Goal: Transaction & Acquisition: Purchase product/service

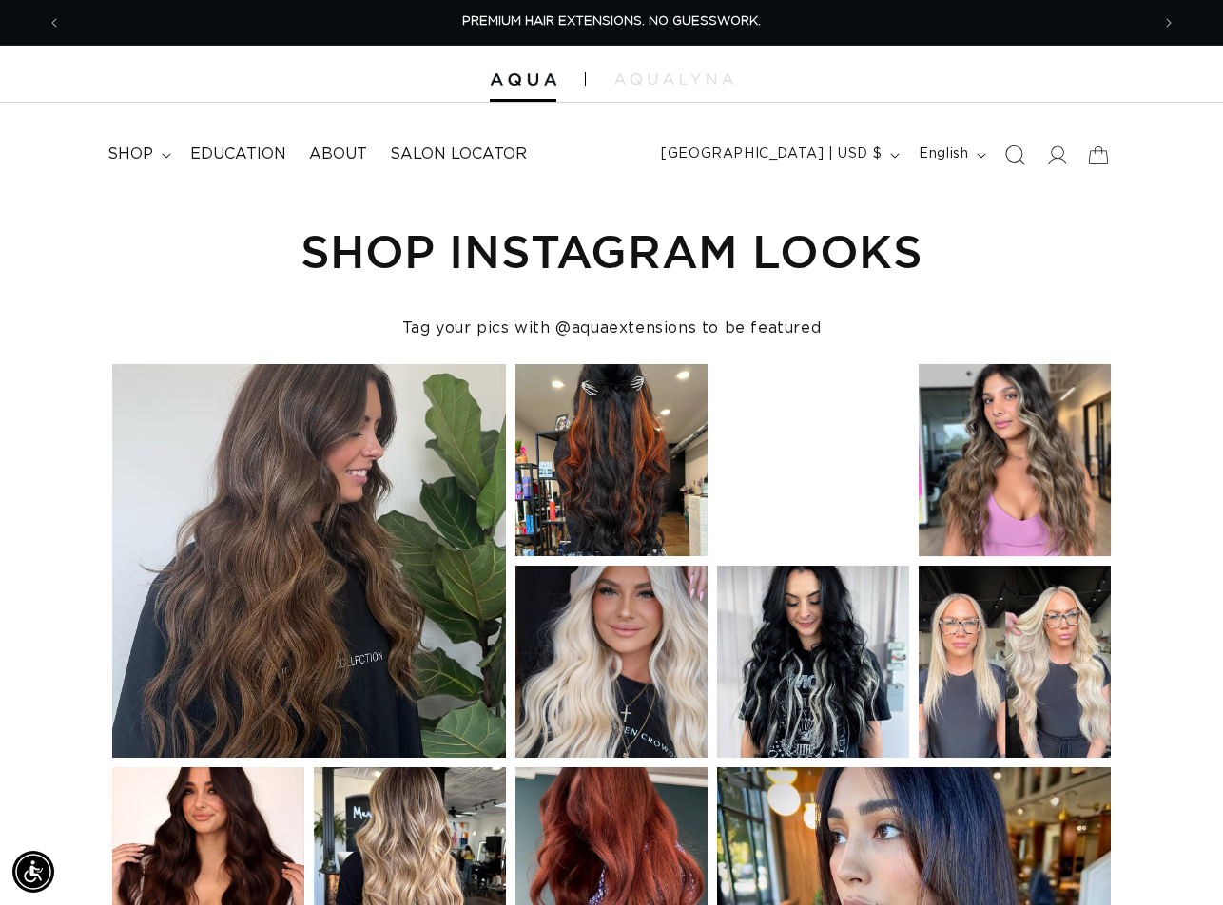
click at [1015, 156] on icon "Search" at bounding box center [1015, 155] width 20 height 20
click at [1015, 156] on icon "Search" at bounding box center [1014, 154] width 19 height 19
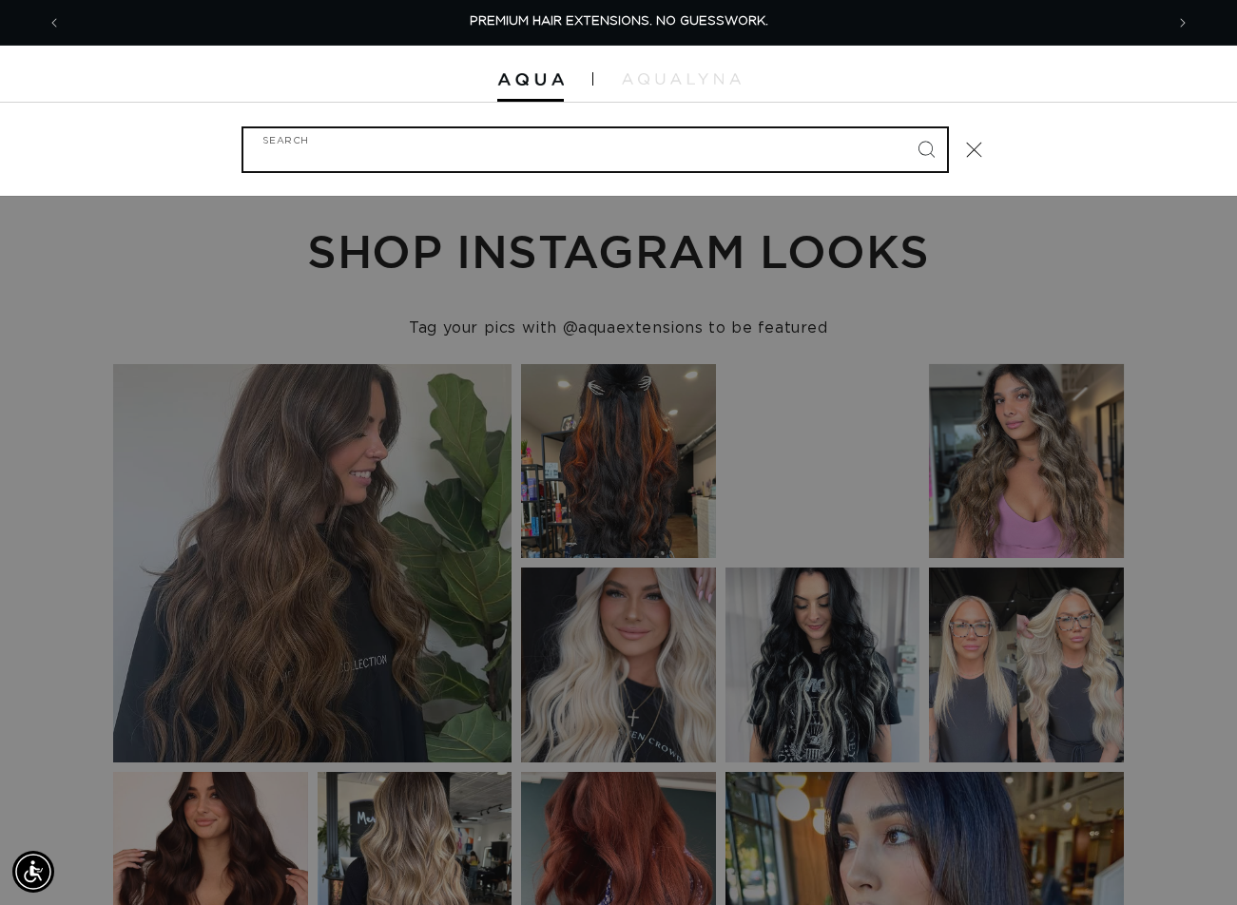
paste input "18" FUSION #60A"
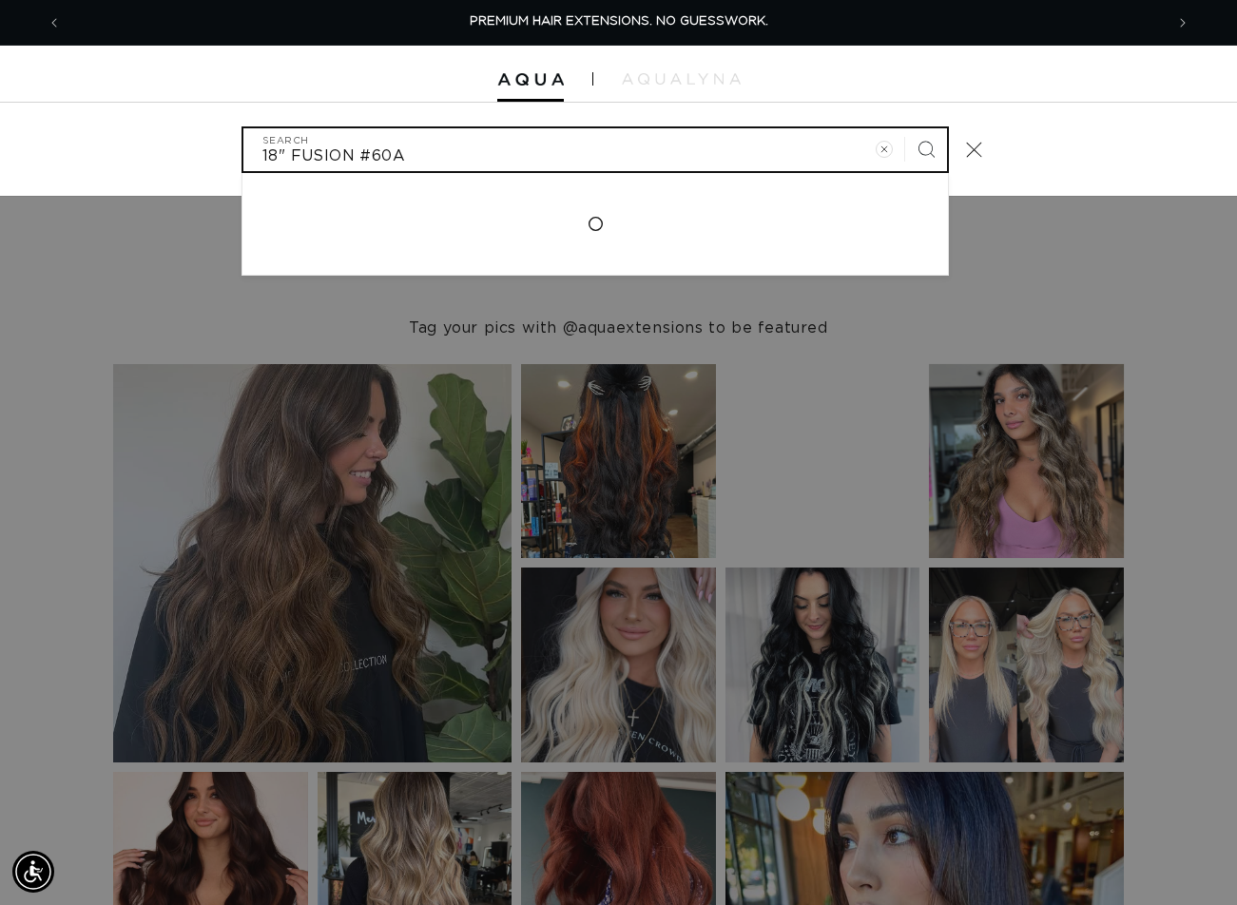
type input "18" FUSION #60A"
click at [905, 128] on button "Search" at bounding box center [926, 149] width 42 height 42
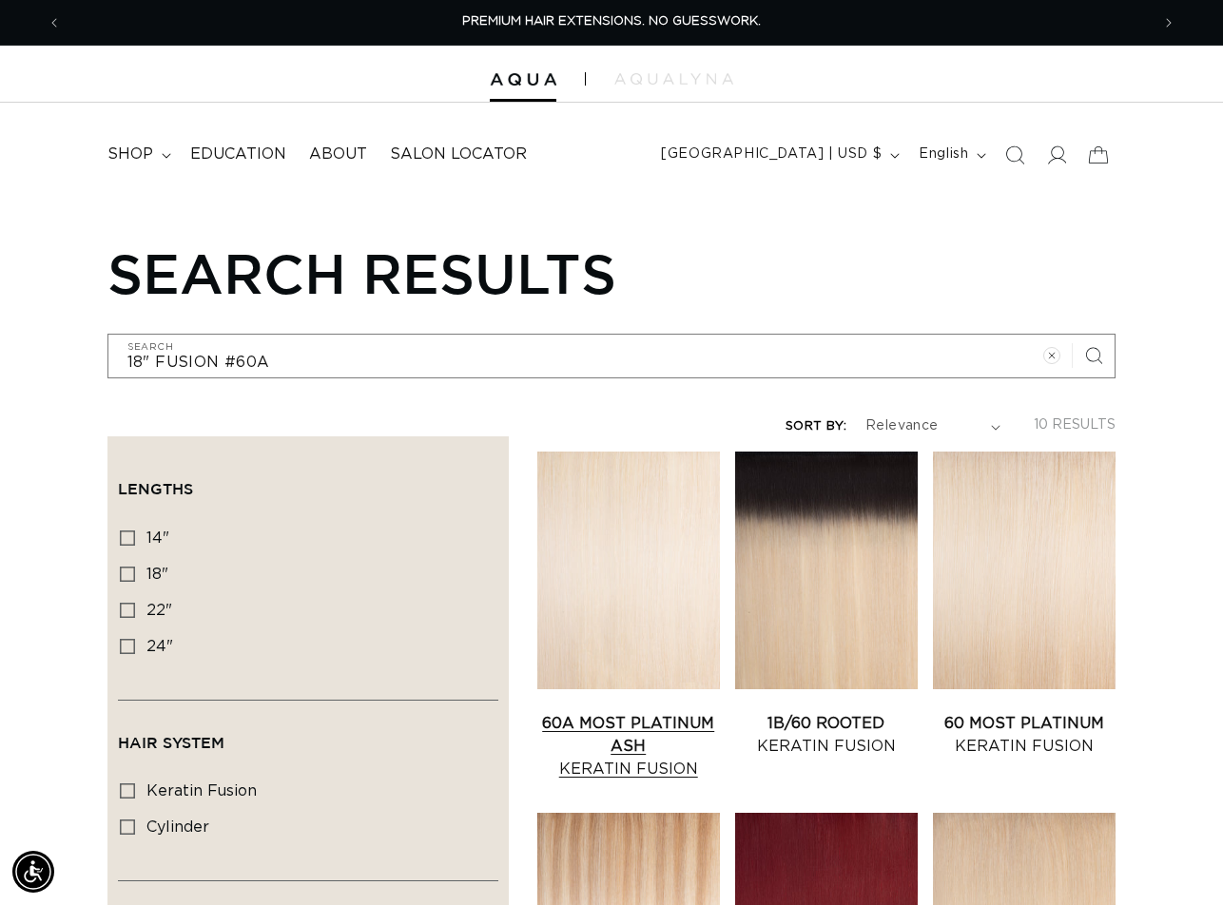
click at [635, 712] on link "60A Most Platinum Ash Keratin Fusion" at bounding box center [628, 746] width 183 height 68
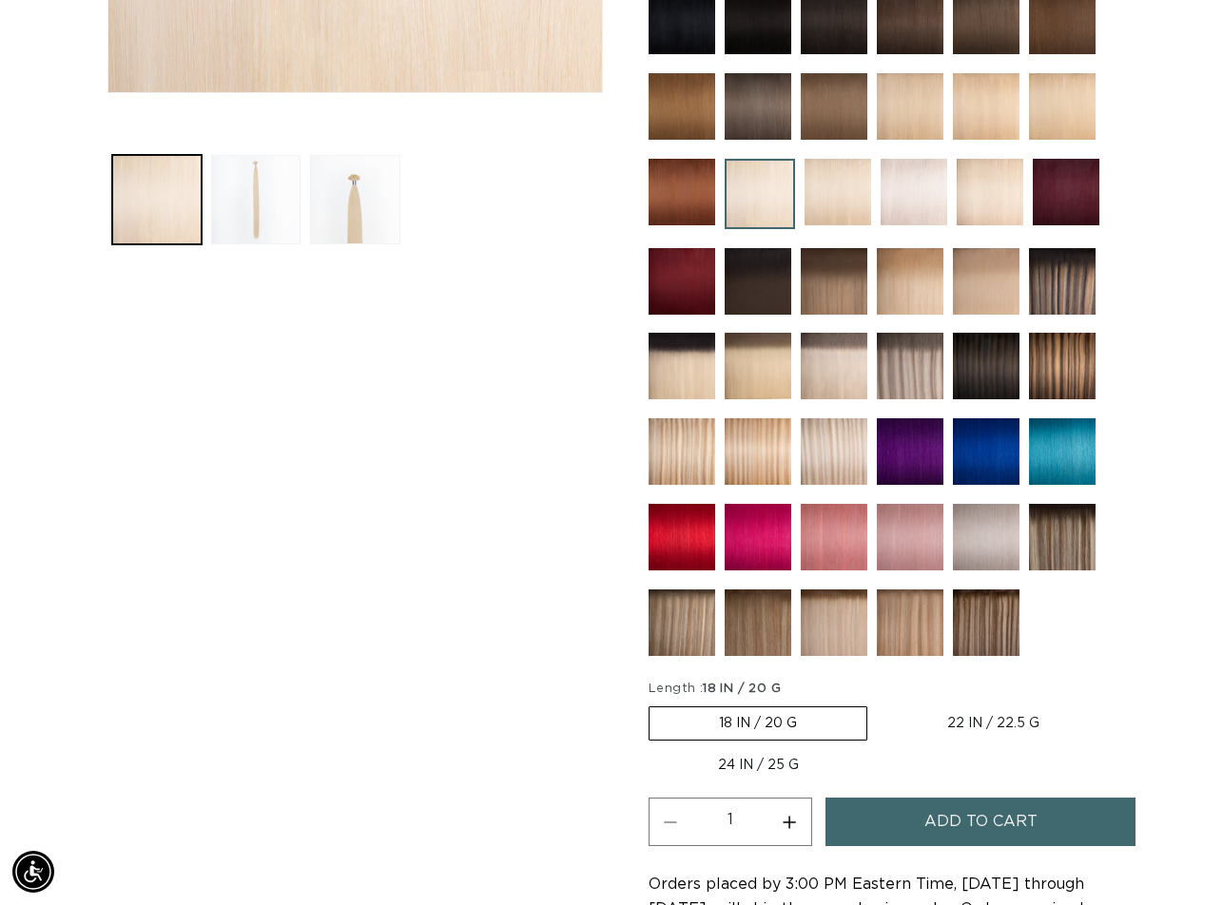
scroll to position [856, 0]
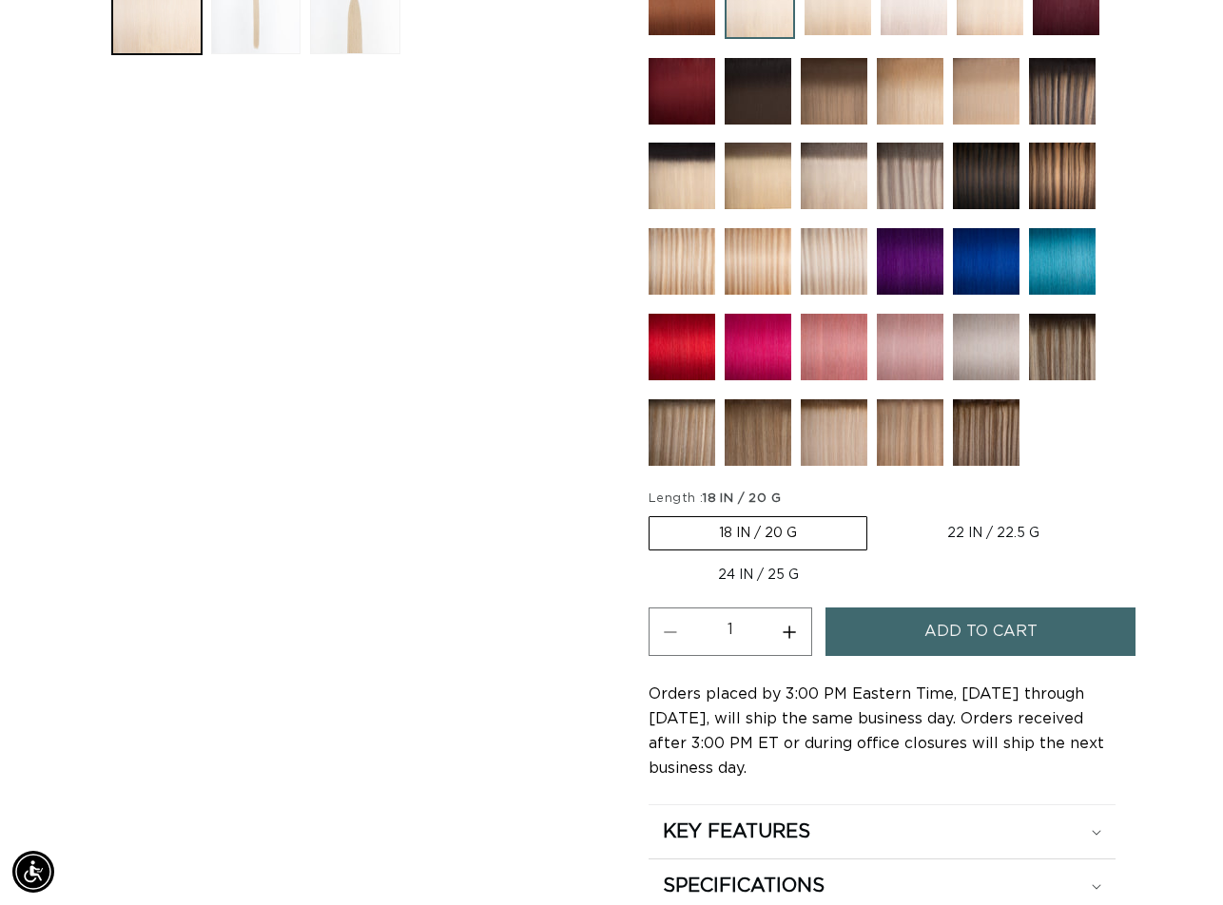
click at [916, 626] on button "Add to cart" at bounding box center [980, 632] width 310 height 48
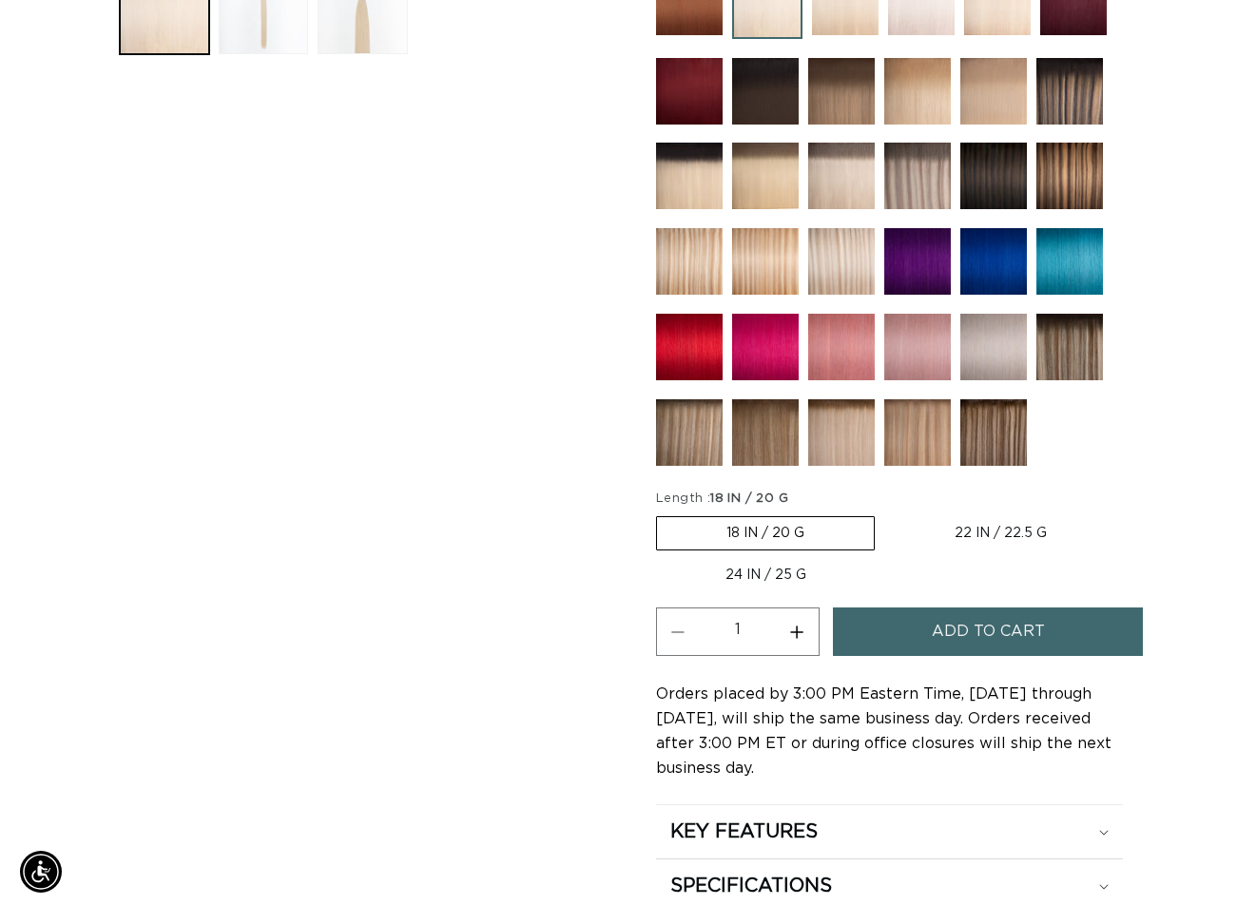
scroll to position [863, 0]
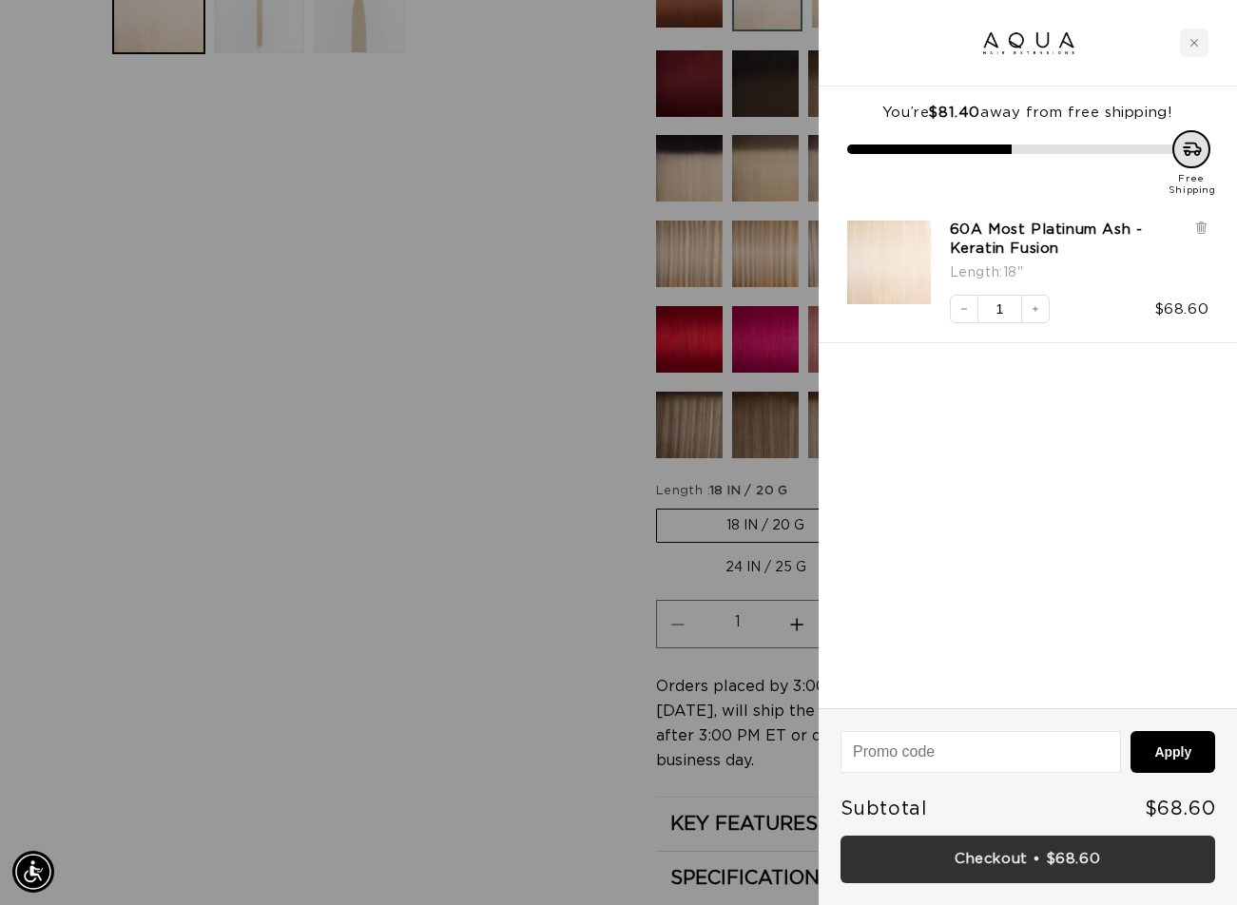
click at [1005, 853] on link "Checkout • $68.60" at bounding box center [1028, 860] width 375 height 48
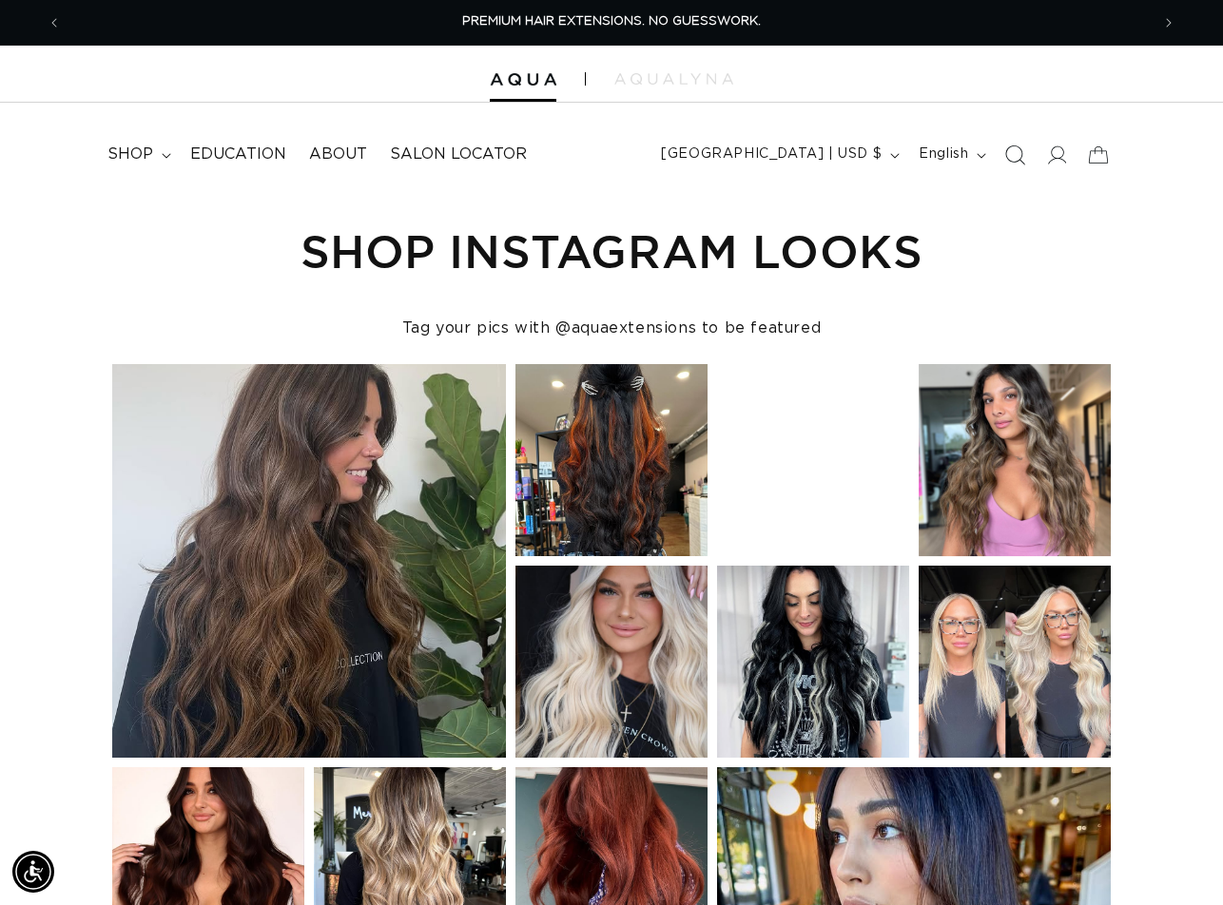
click at [1018, 144] on span "Search" at bounding box center [1015, 155] width 42 height 42
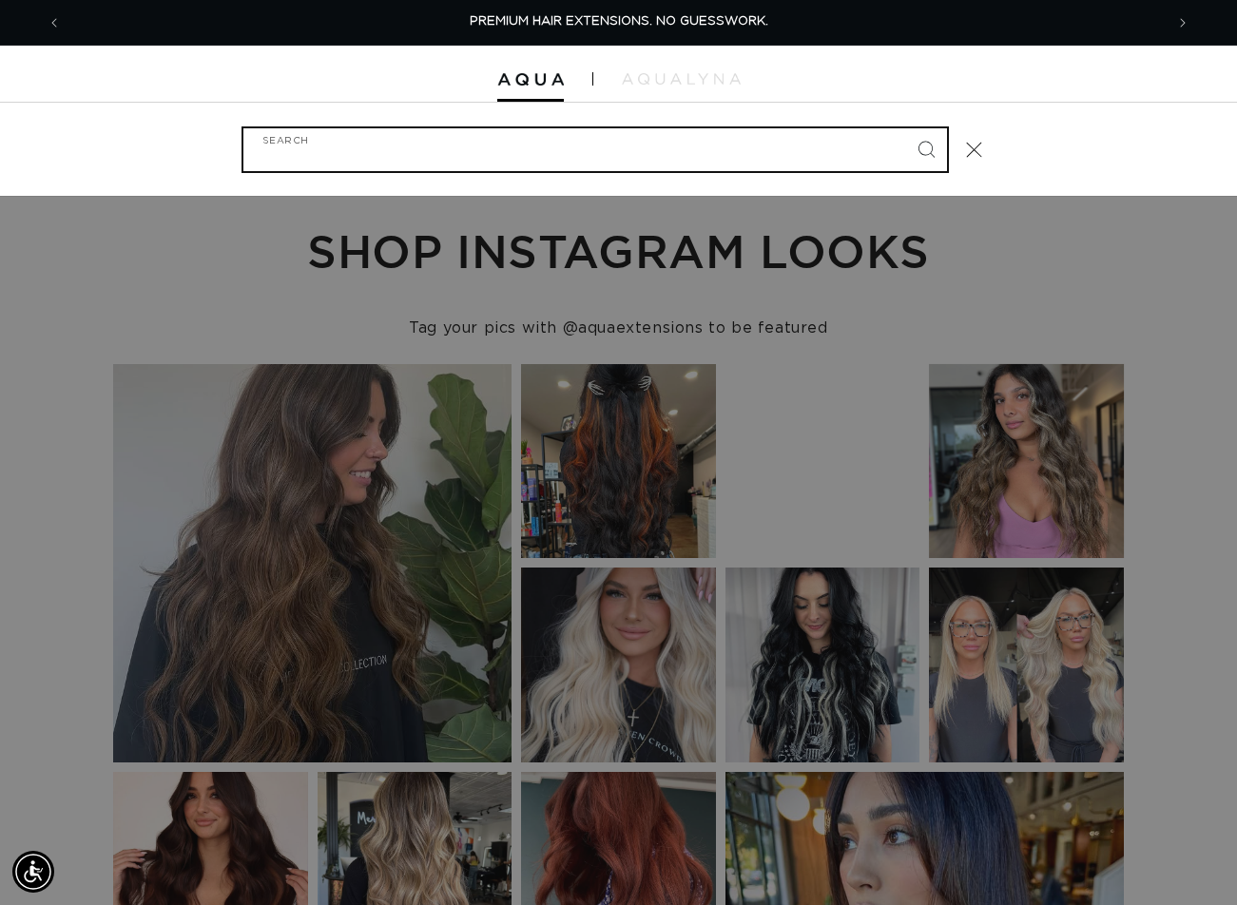
paste input "22" MACHINE WEFT #8/24 DUO"
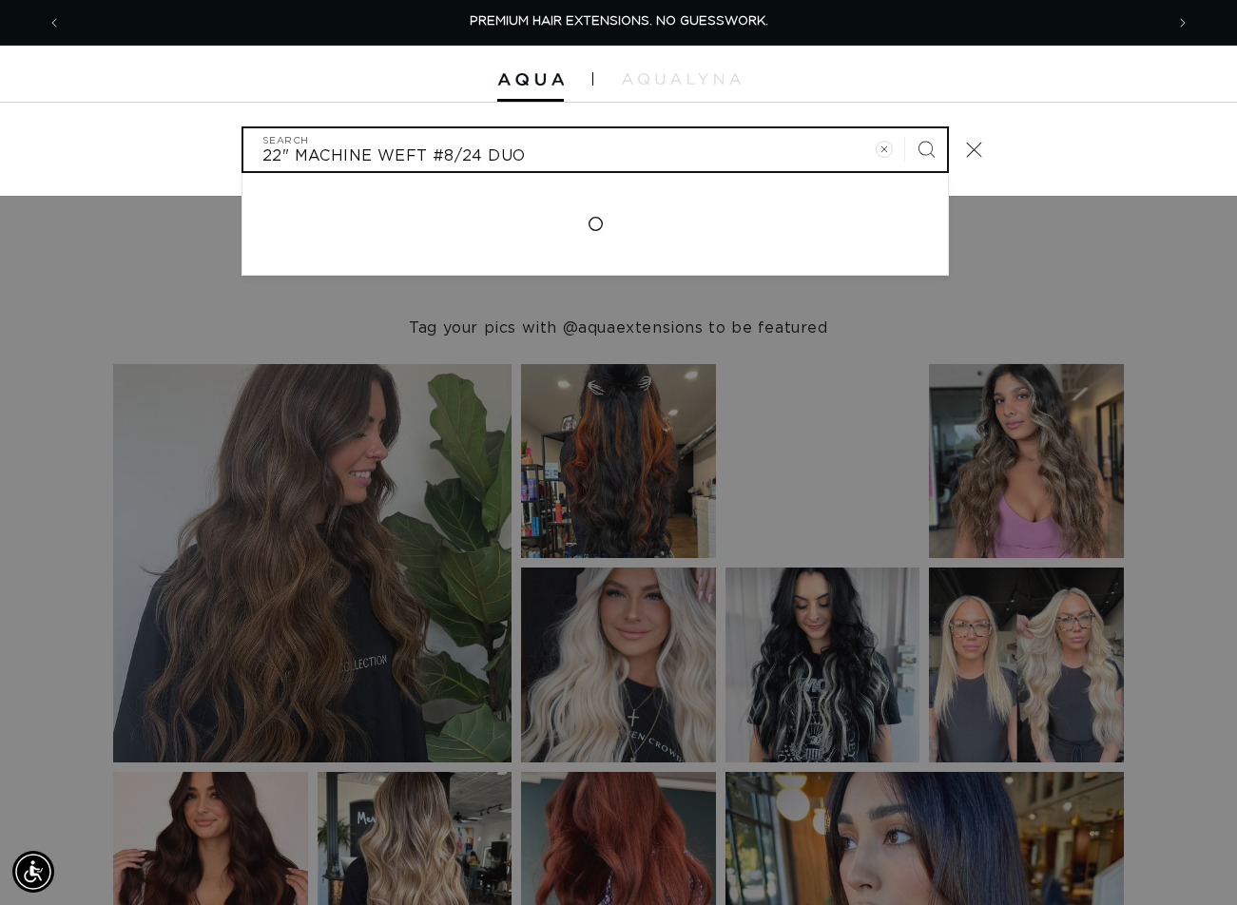
type input "22" MACHINE WEFT #8/24 DUO"
click at [905, 128] on button "Search" at bounding box center [926, 149] width 42 height 42
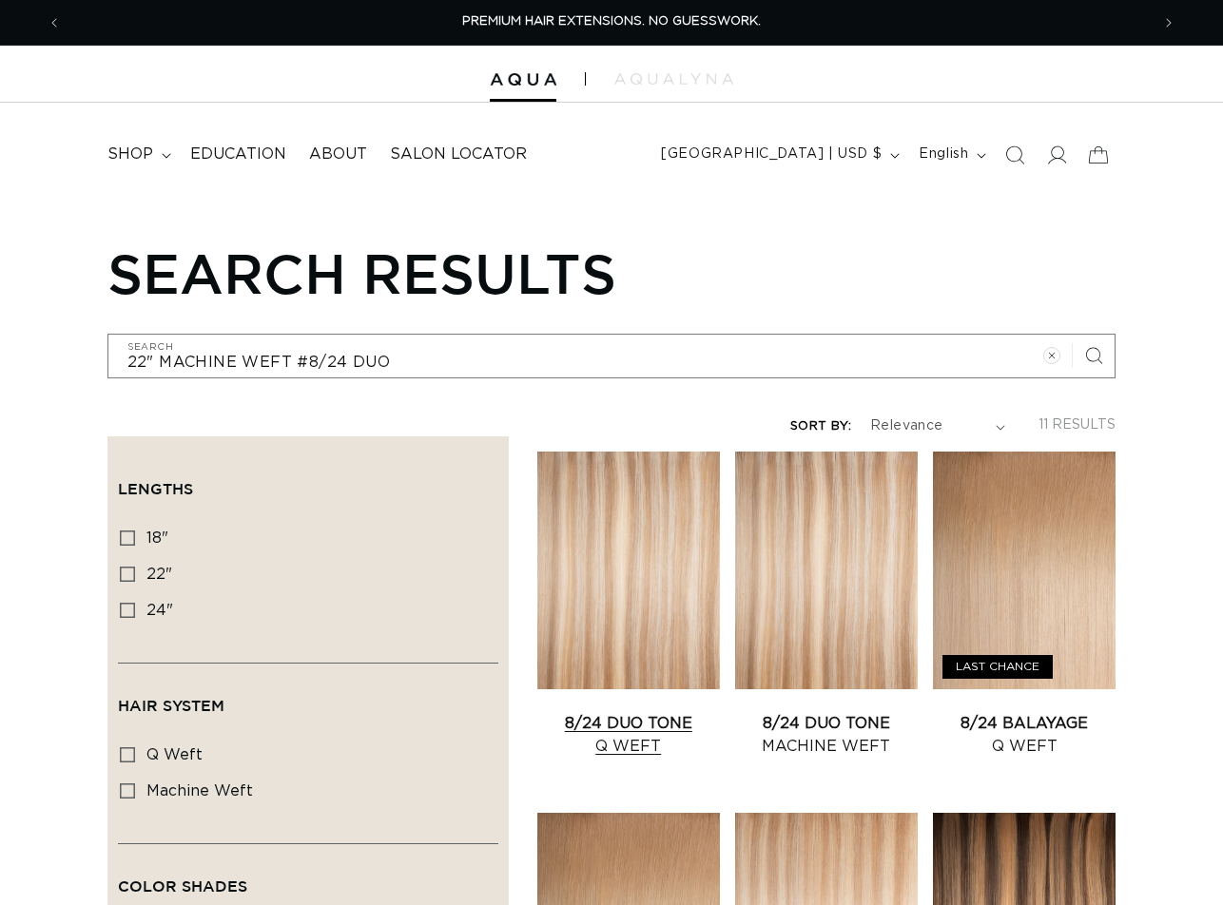
click at [659, 712] on link "8/24 Duo Tone Q Weft" at bounding box center [628, 735] width 183 height 46
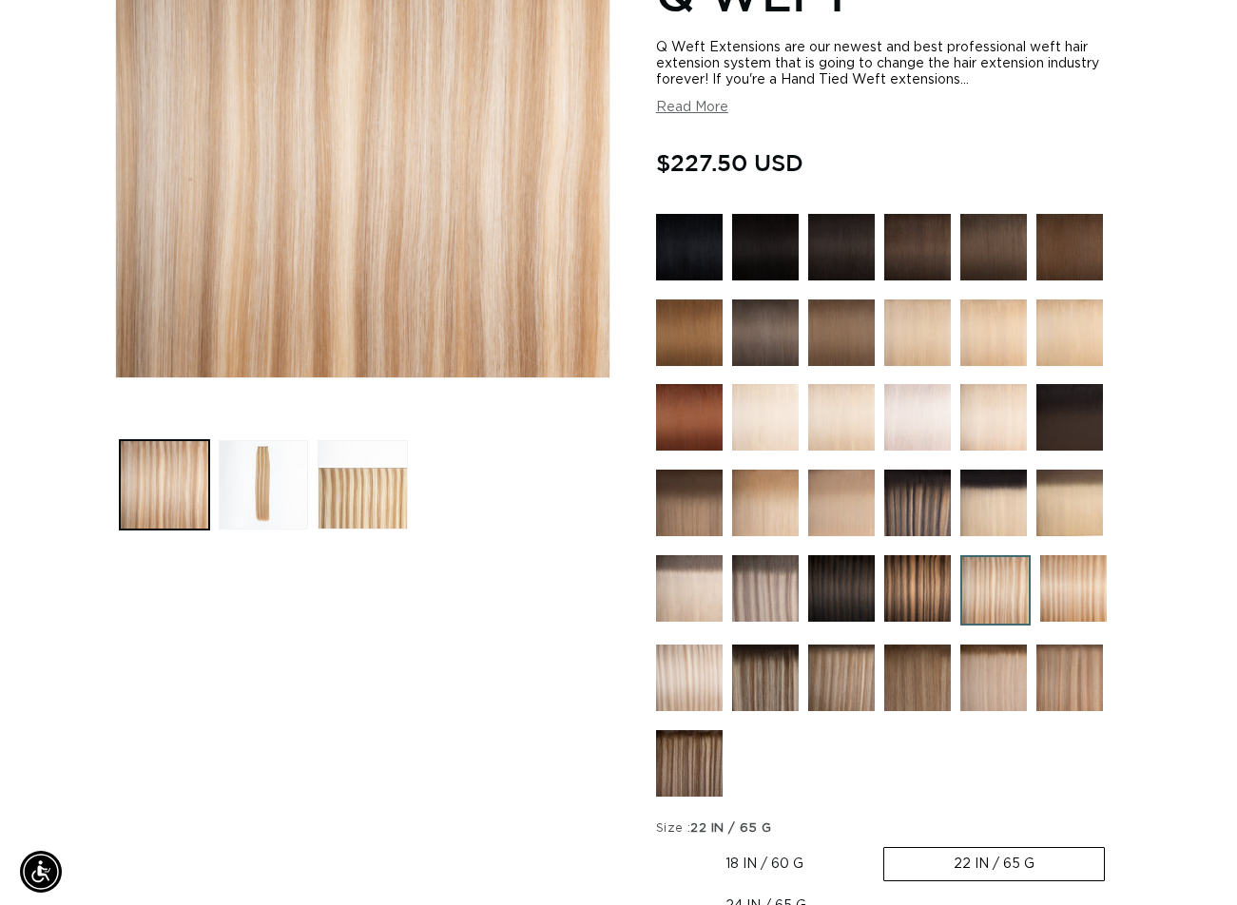
scroll to position [666, 0]
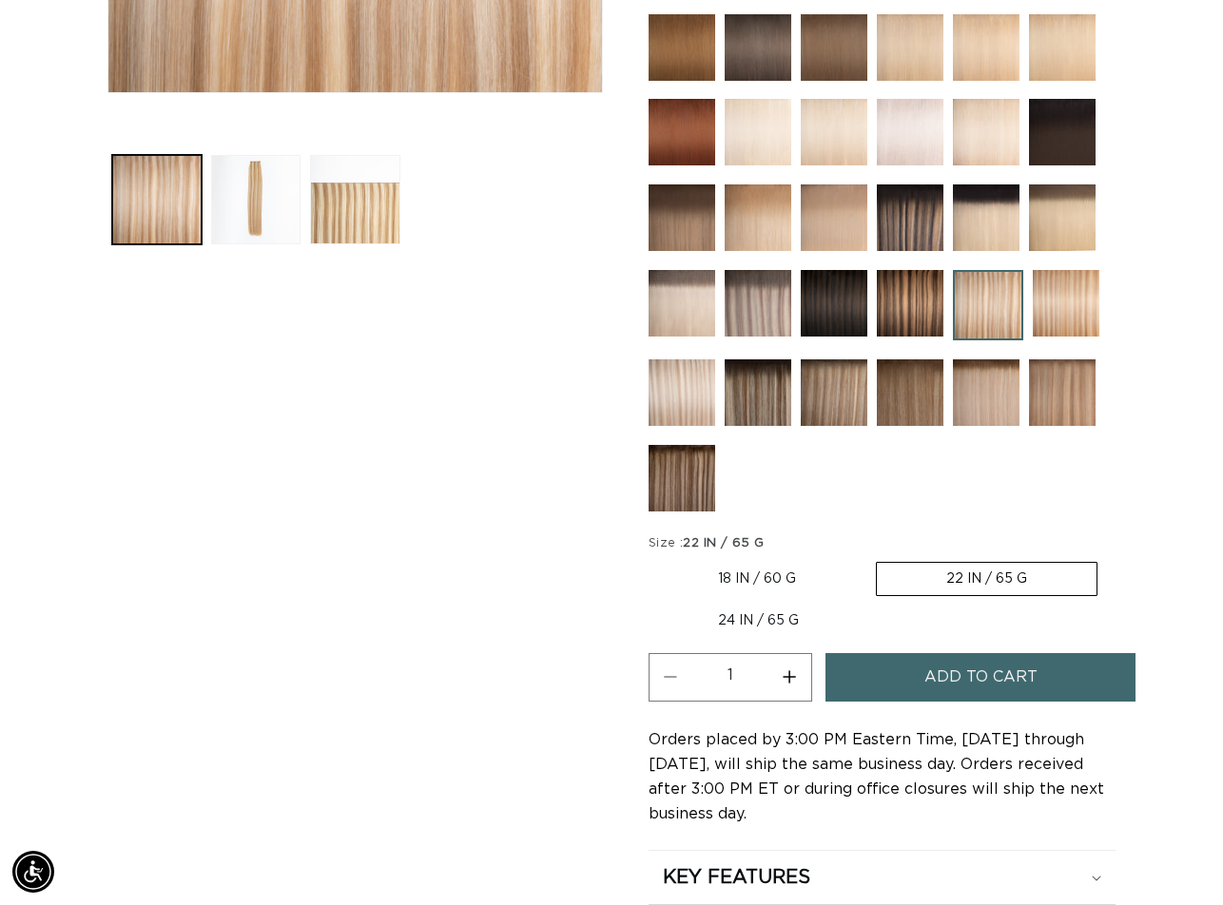
click at [933, 672] on span "Add to cart" at bounding box center [980, 677] width 113 height 48
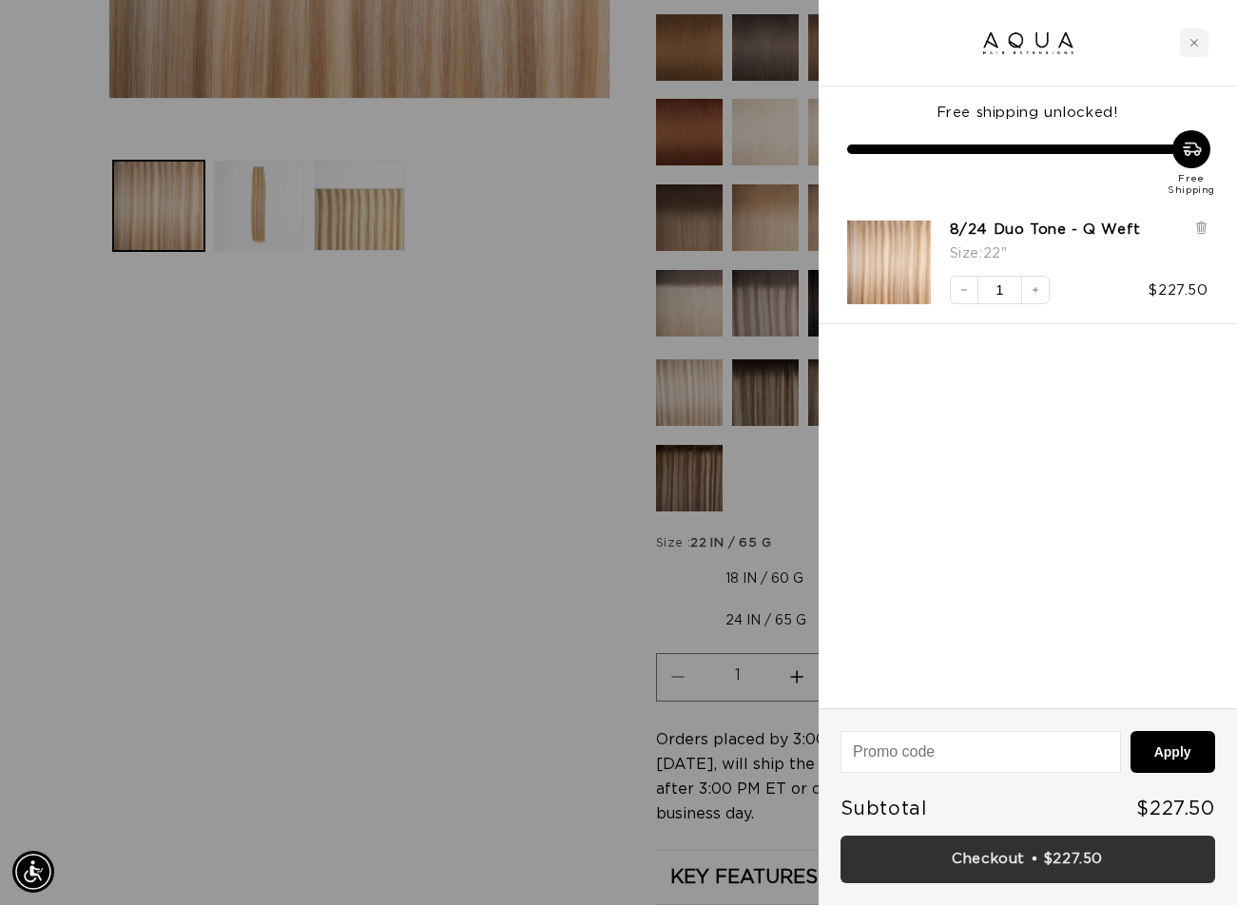
click at [983, 861] on link "Checkout • $227.50" at bounding box center [1028, 860] width 375 height 48
